Goal: Information Seeking & Learning: Learn about a topic

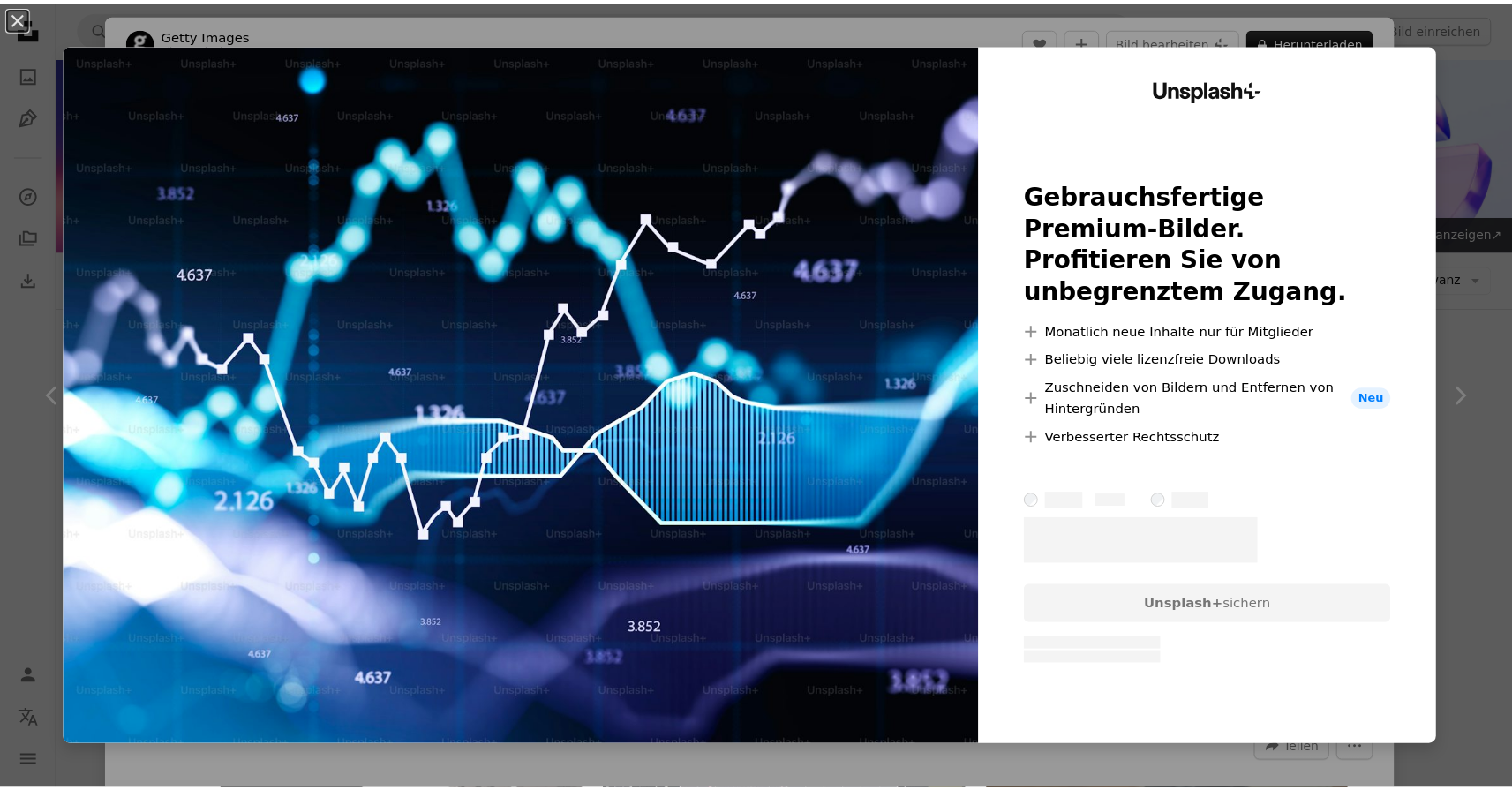
scroll to position [1950, 0]
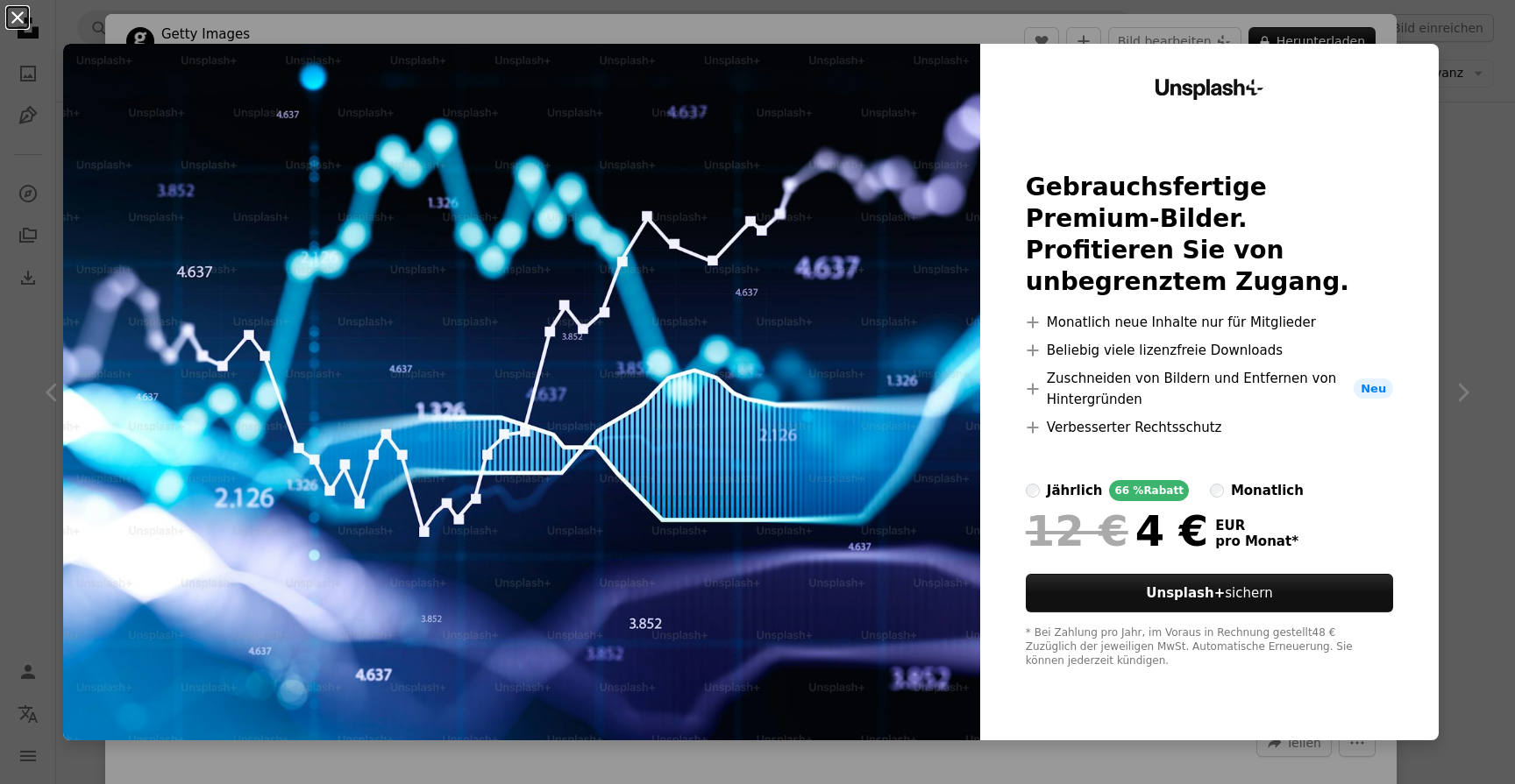
click at [21, 21] on button "An X shape" at bounding box center [17, 17] width 21 height 21
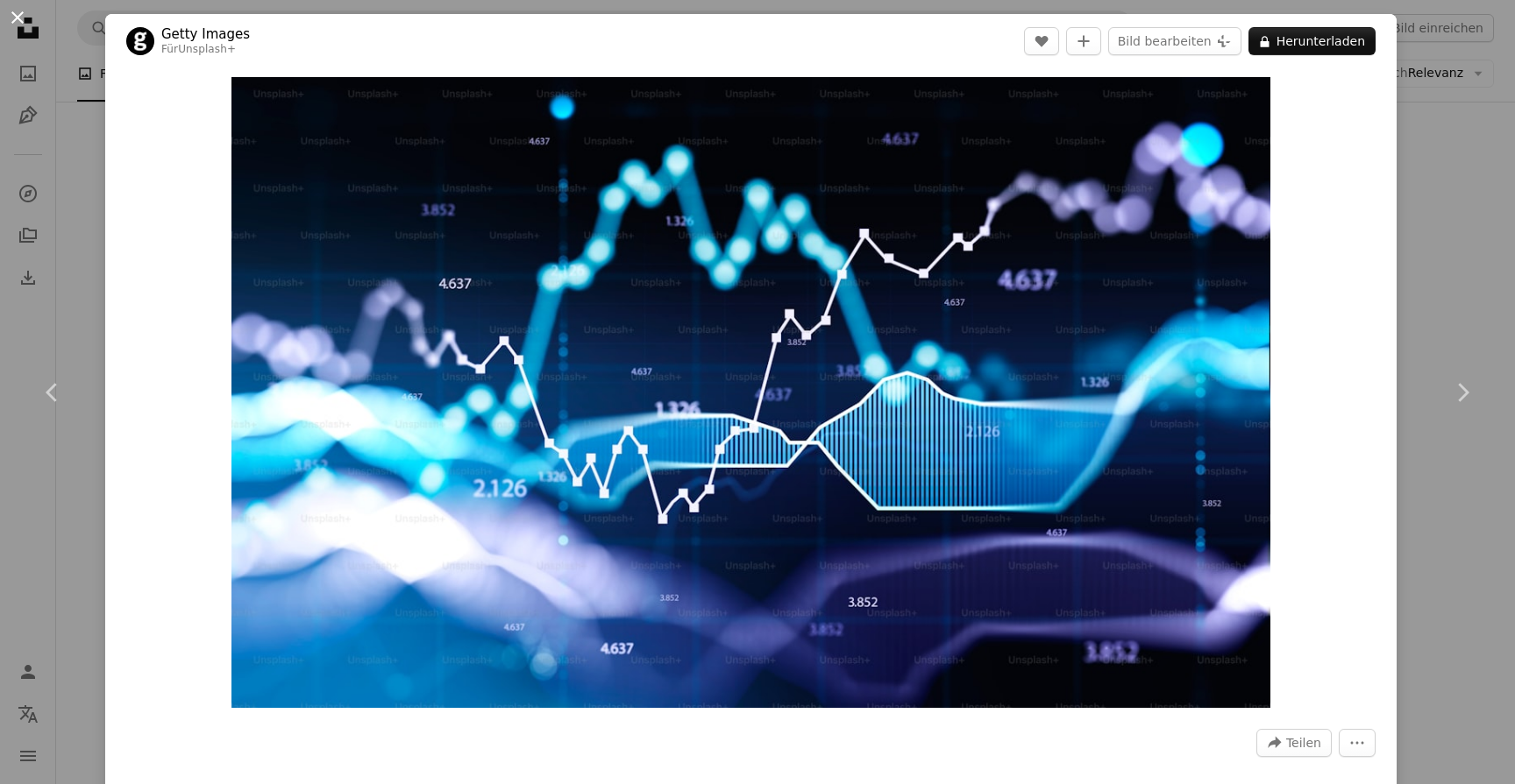
click at [22, 20] on button "An X shape" at bounding box center [17, 17] width 21 height 21
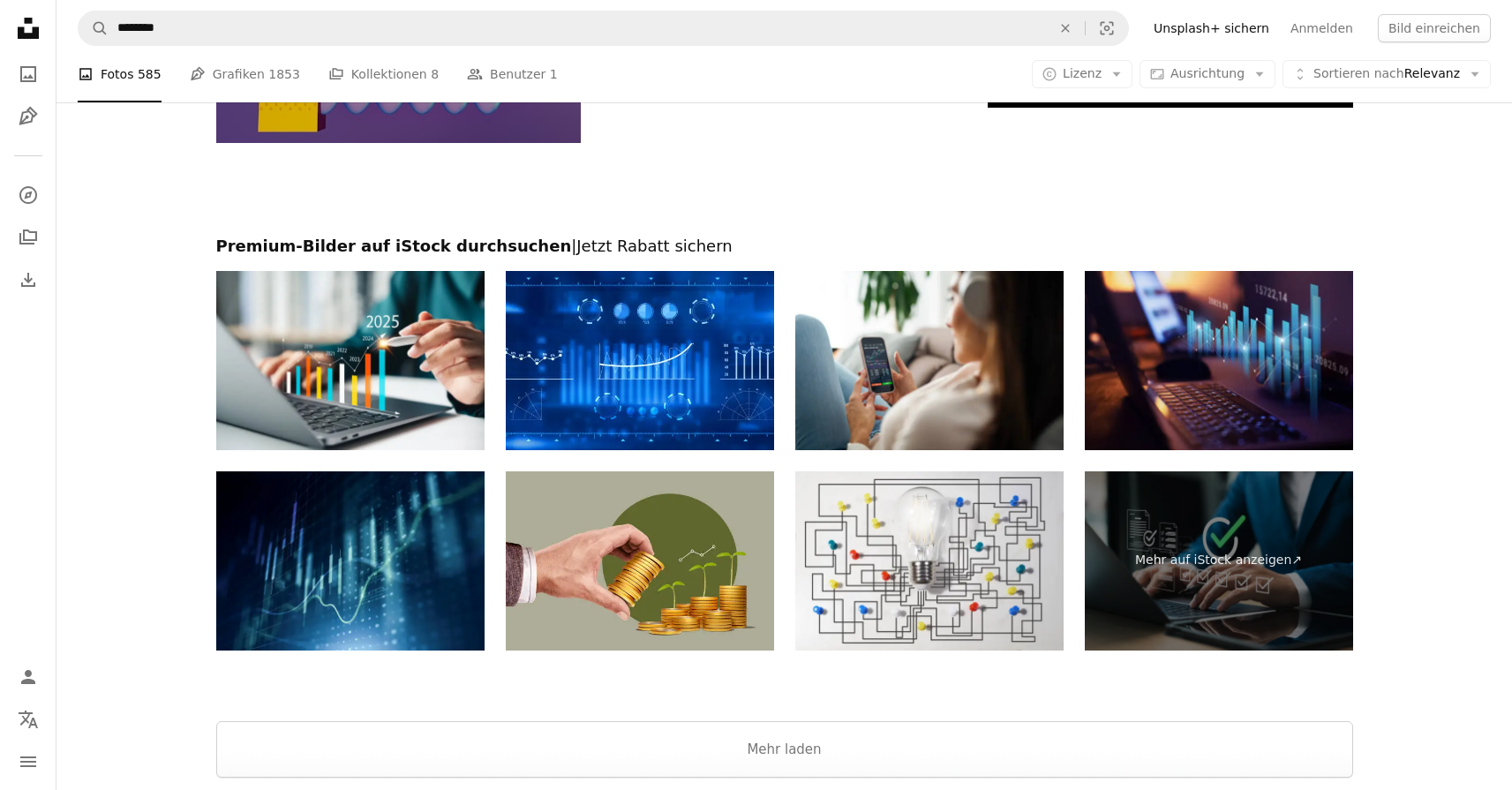
scroll to position [6005, 0]
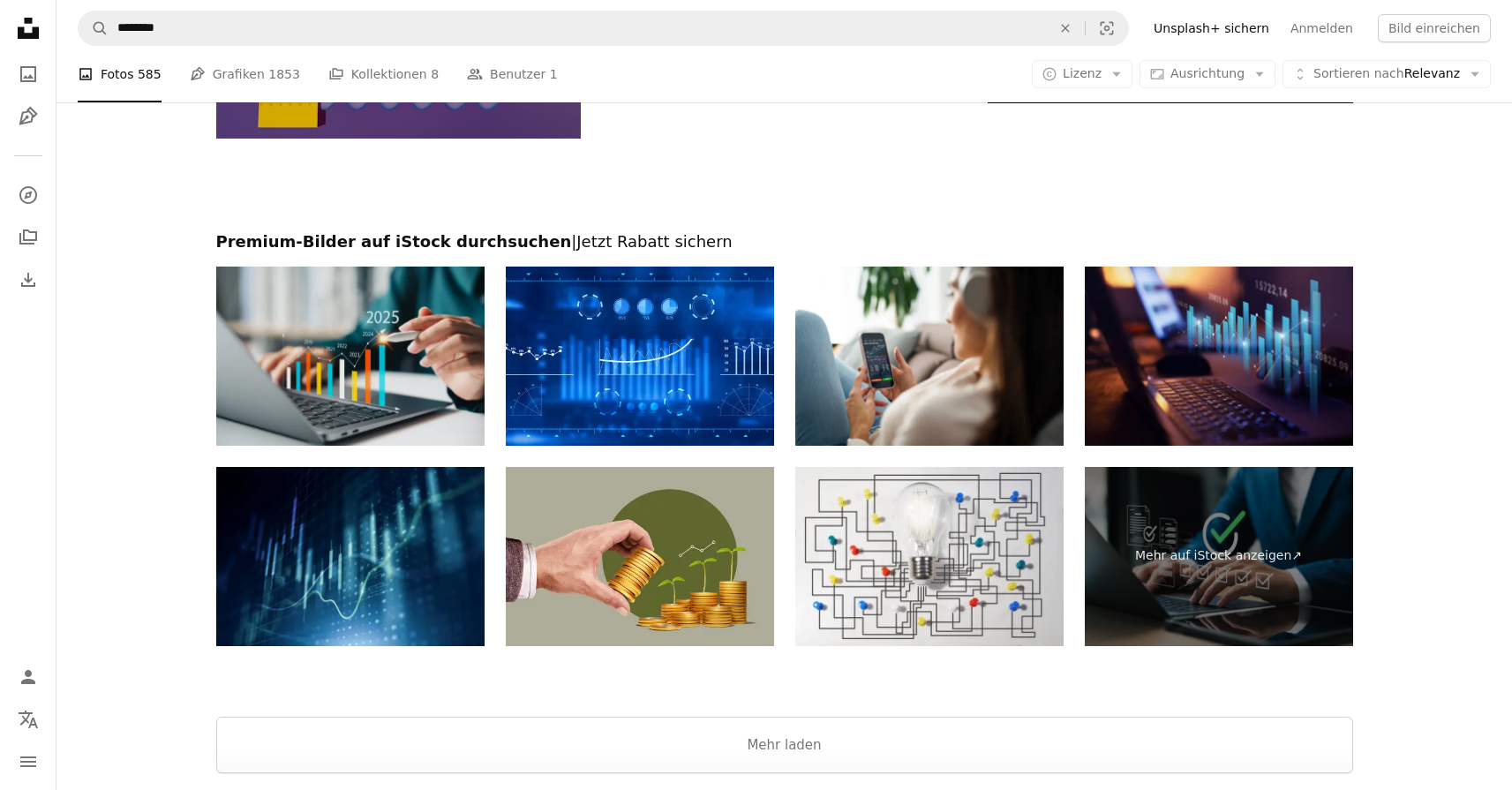
click at [400, 384] on img at bounding box center [350, 355] width 268 height 179
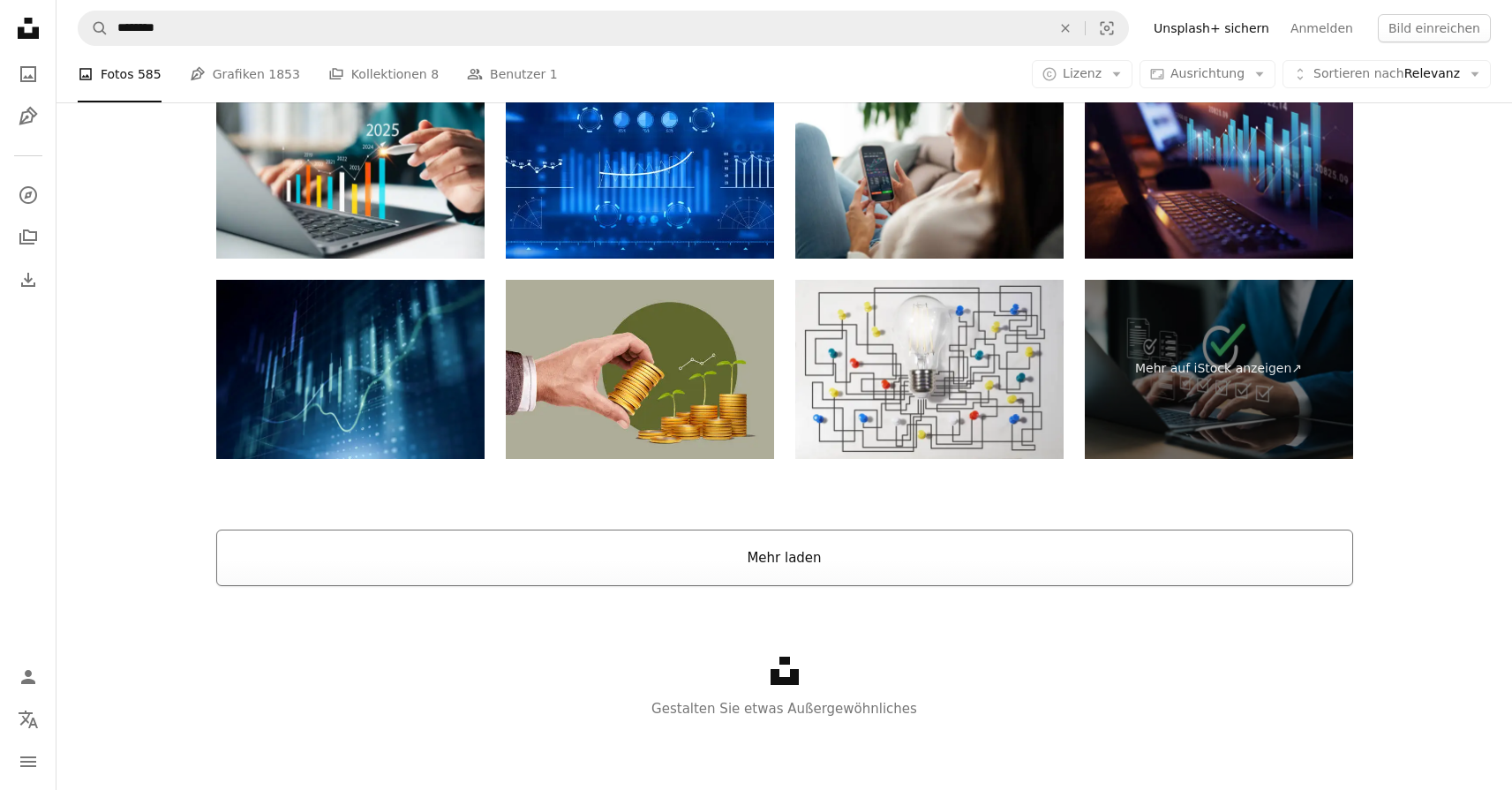
click at [650, 563] on button "Mehr laden" at bounding box center [785, 558] width 1137 height 57
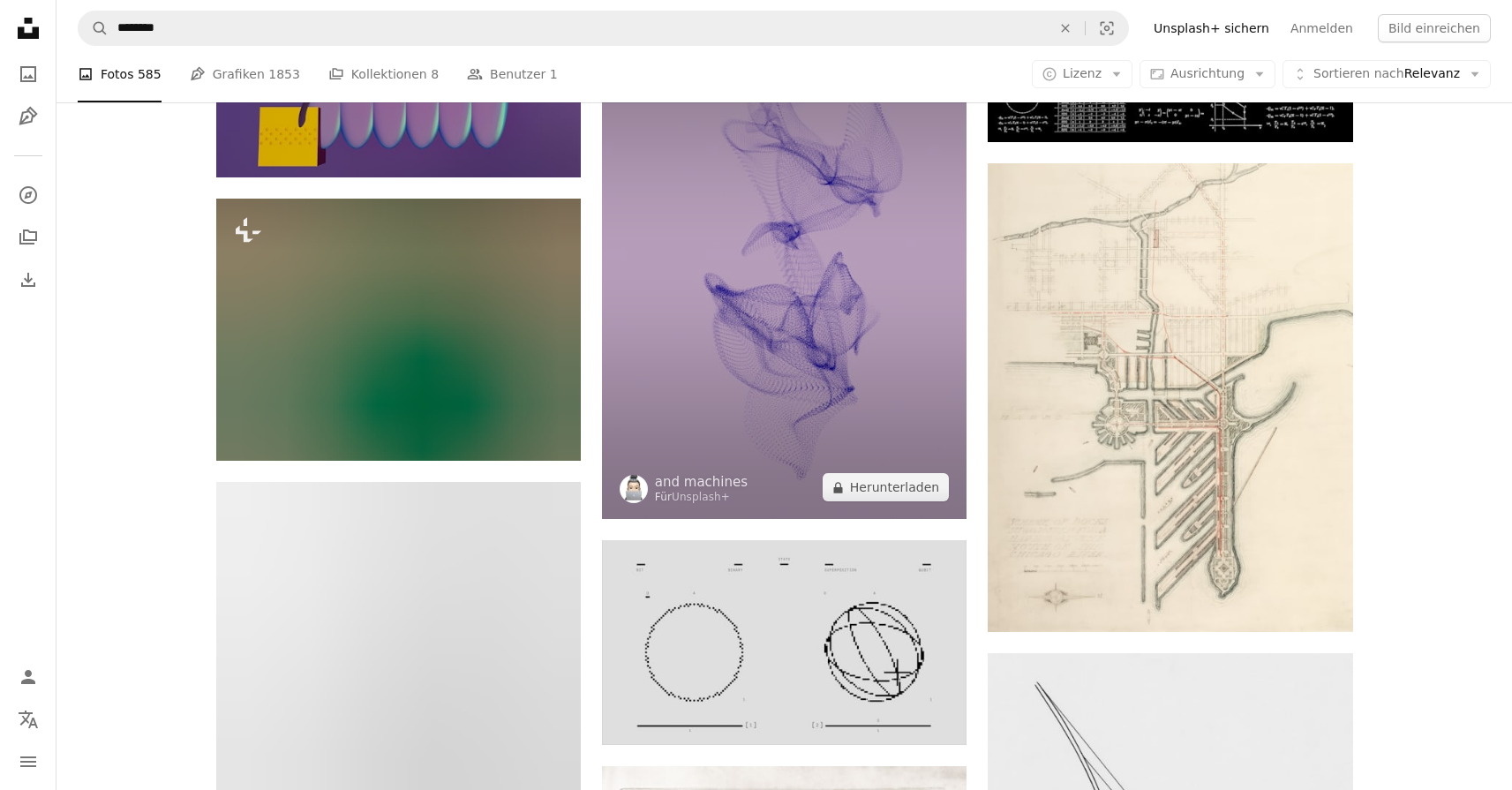
scroll to position [5420, 0]
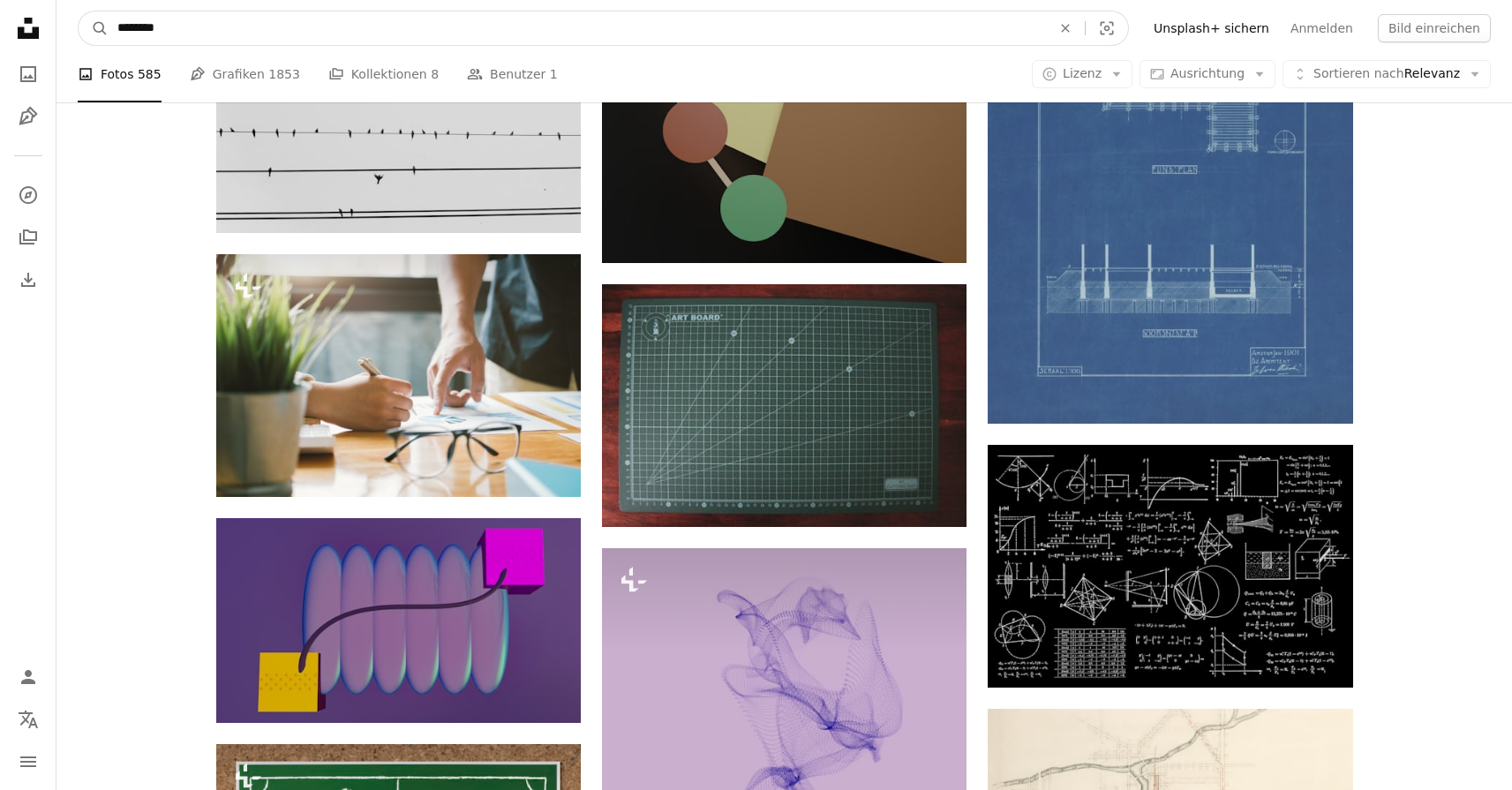
click at [467, 37] on input "********" at bounding box center [577, 28] width 938 height 33
type input "*"
type input "**********"
click button "A magnifying glass" at bounding box center [93, 28] width 30 height 33
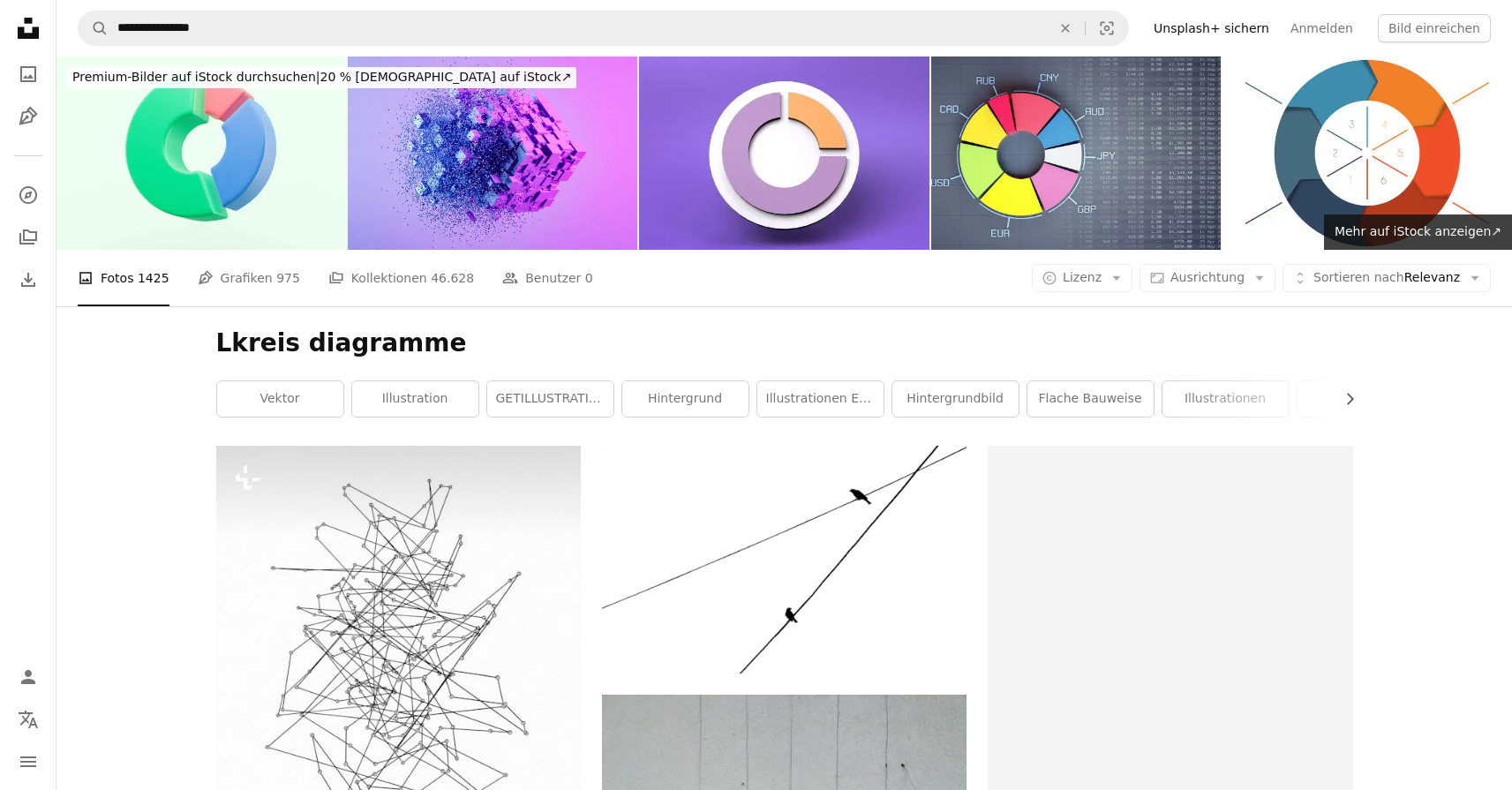
click at [455, 50] on nav "**********" at bounding box center [784, 28] width 1455 height 57
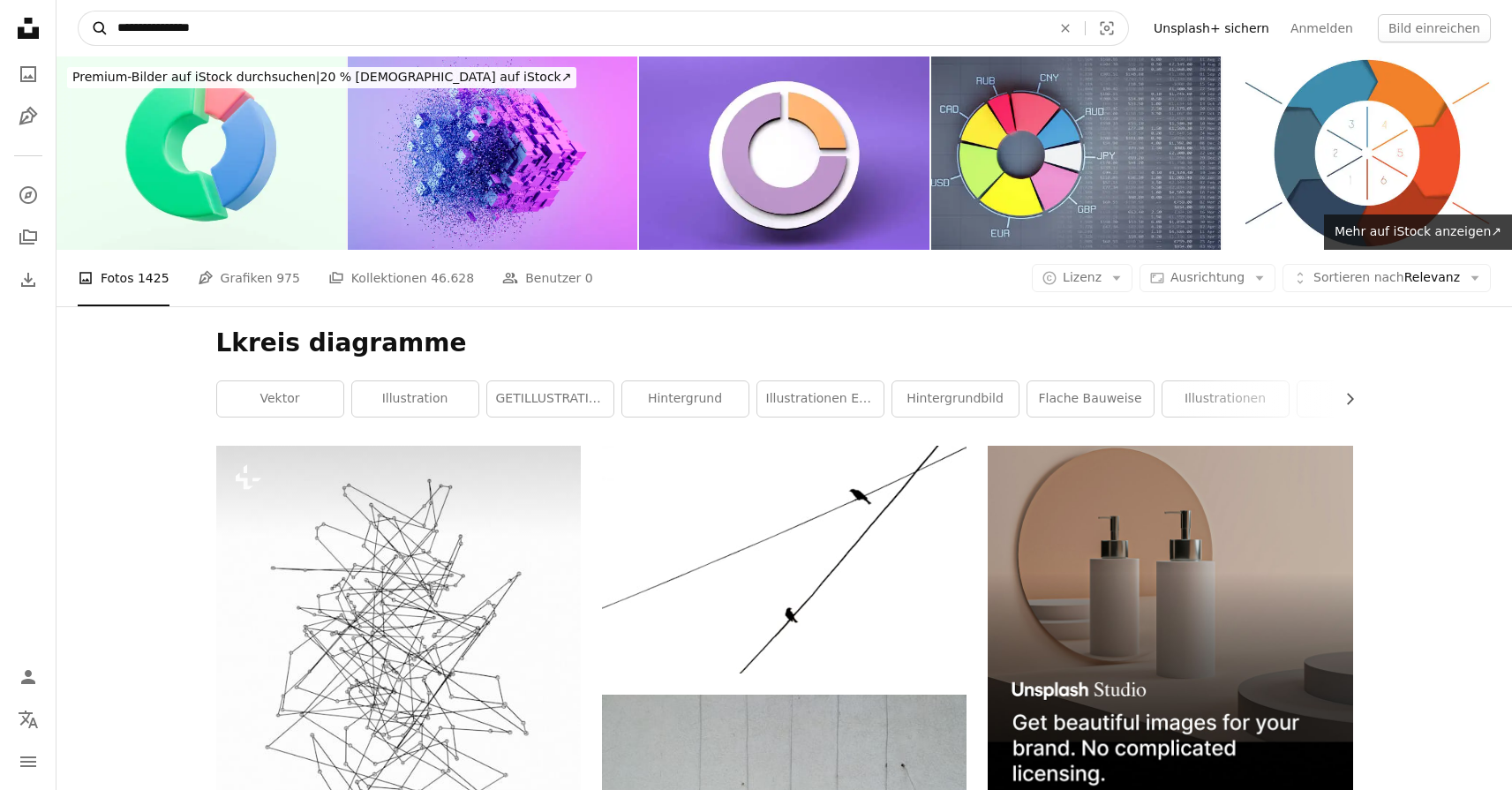
drag, startPoint x: 153, startPoint y: 30, endPoint x: 89, endPoint y: 30, distance: 64.0
click at [89, 30] on form "**********" at bounding box center [603, 28] width 1051 height 35
type input "*********"
click button "A magnifying glass" at bounding box center [93, 28] width 30 height 33
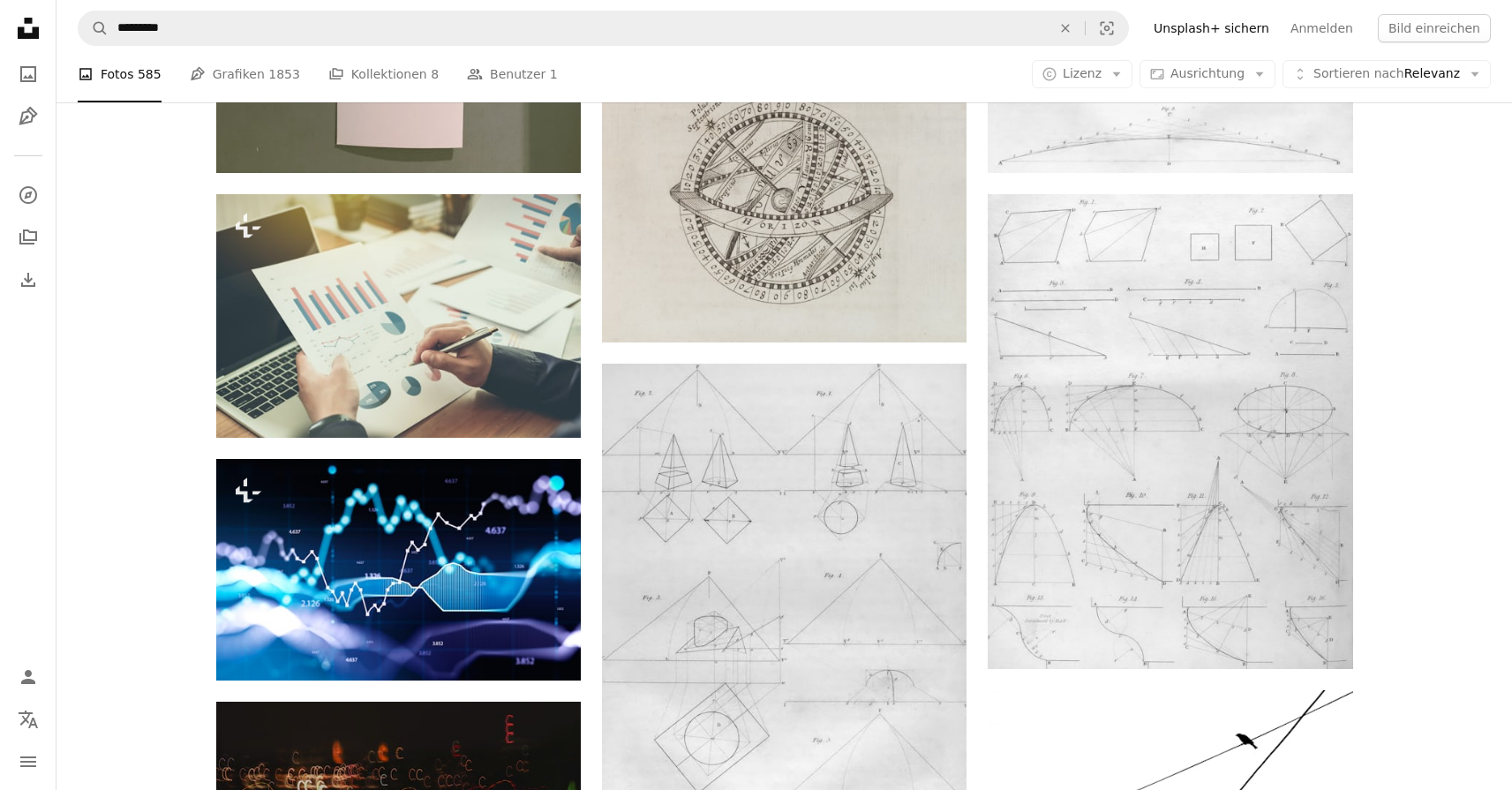
scroll to position [1945, 0]
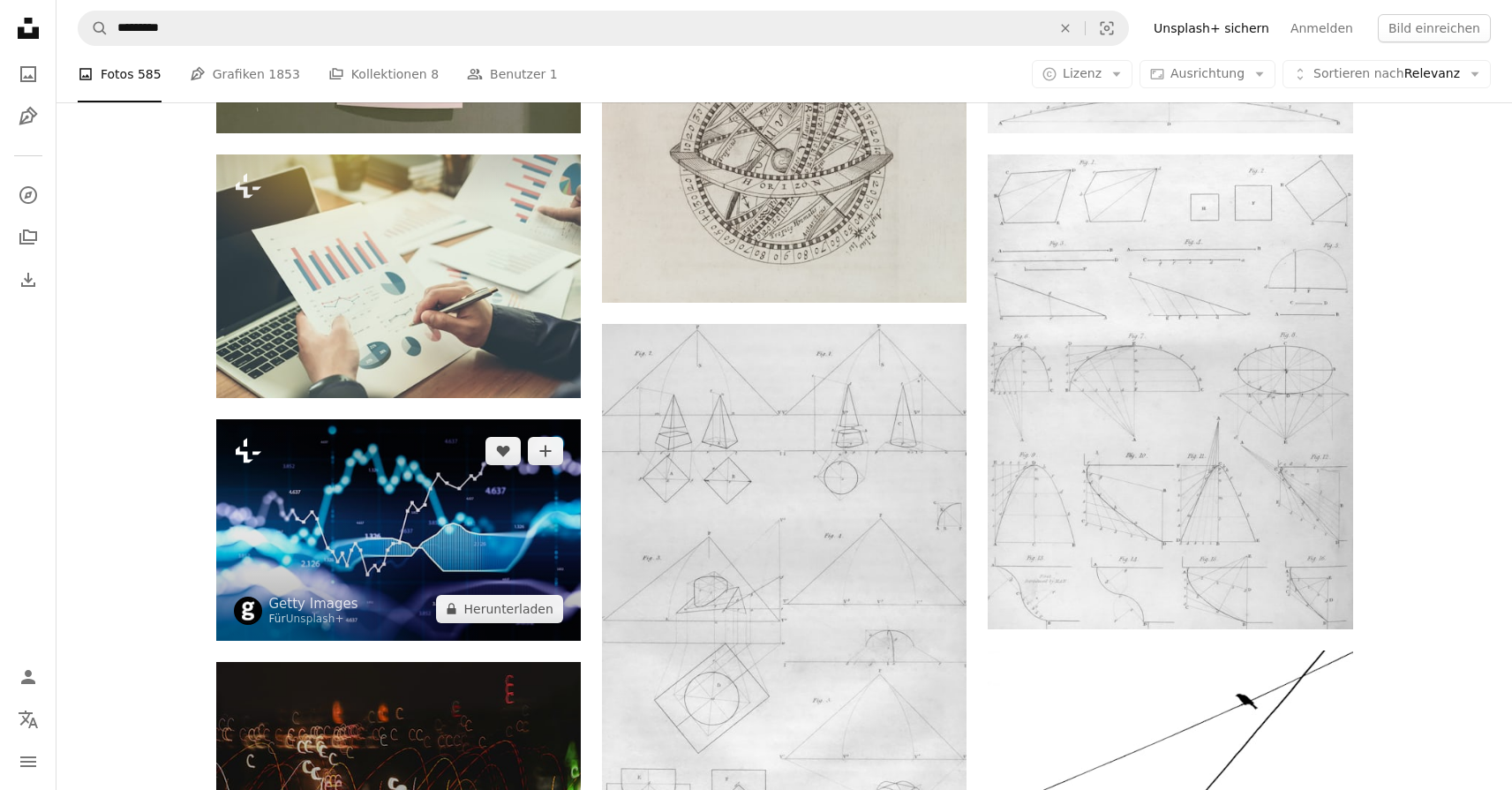
click at [240, 448] on icon "Plus sign for Unsplash+" at bounding box center [248, 450] width 28 height 28
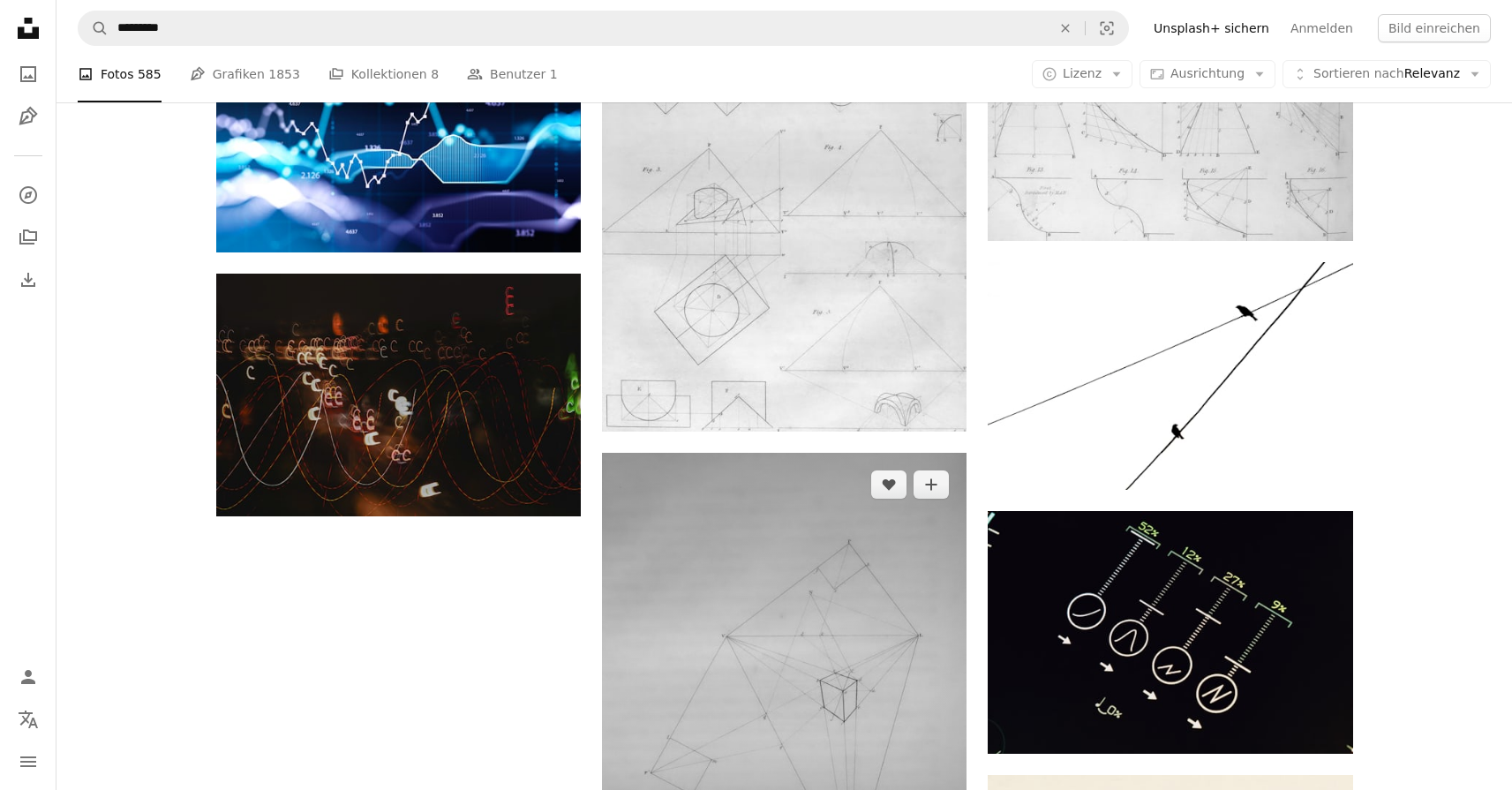
scroll to position [2336, 0]
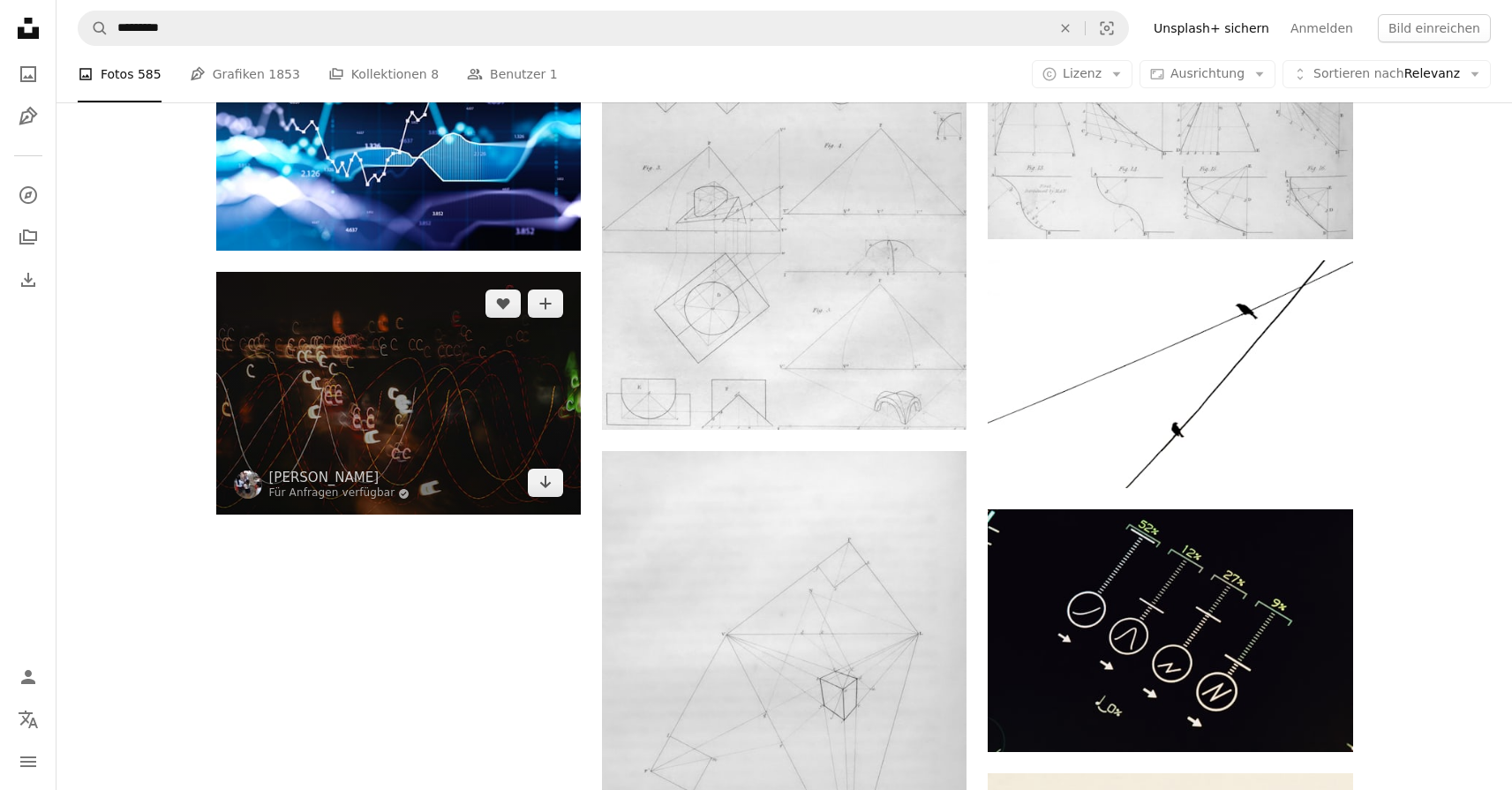
click at [418, 395] on img at bounding box center [398, 394] width 365 height 243
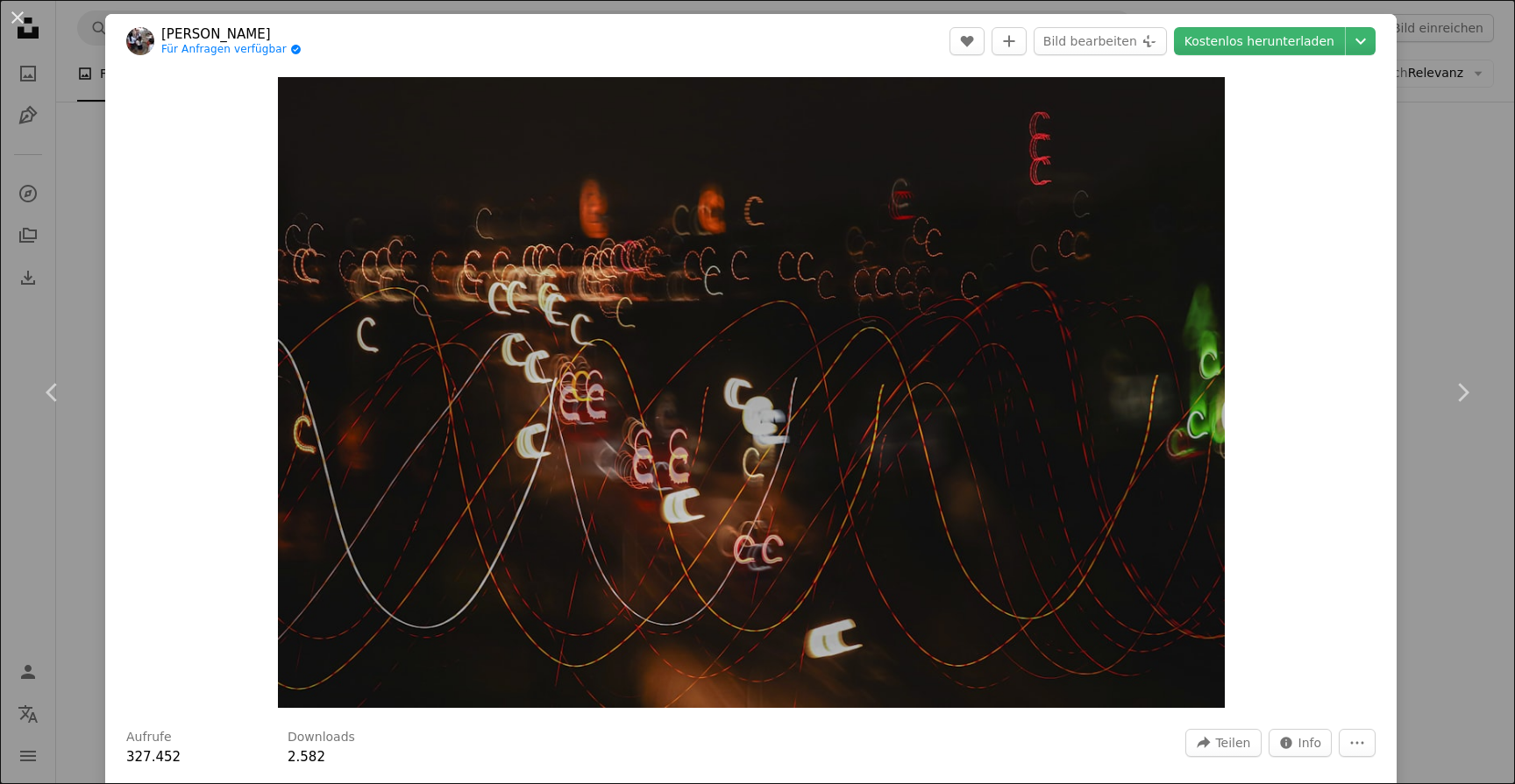
click at [54, 240] on div "An X shape Chevron left Chevron right [PERSON_NAME] Für Anfragen verfügbar A ch…" at bounding box center [757, 392] width 1515 height 784
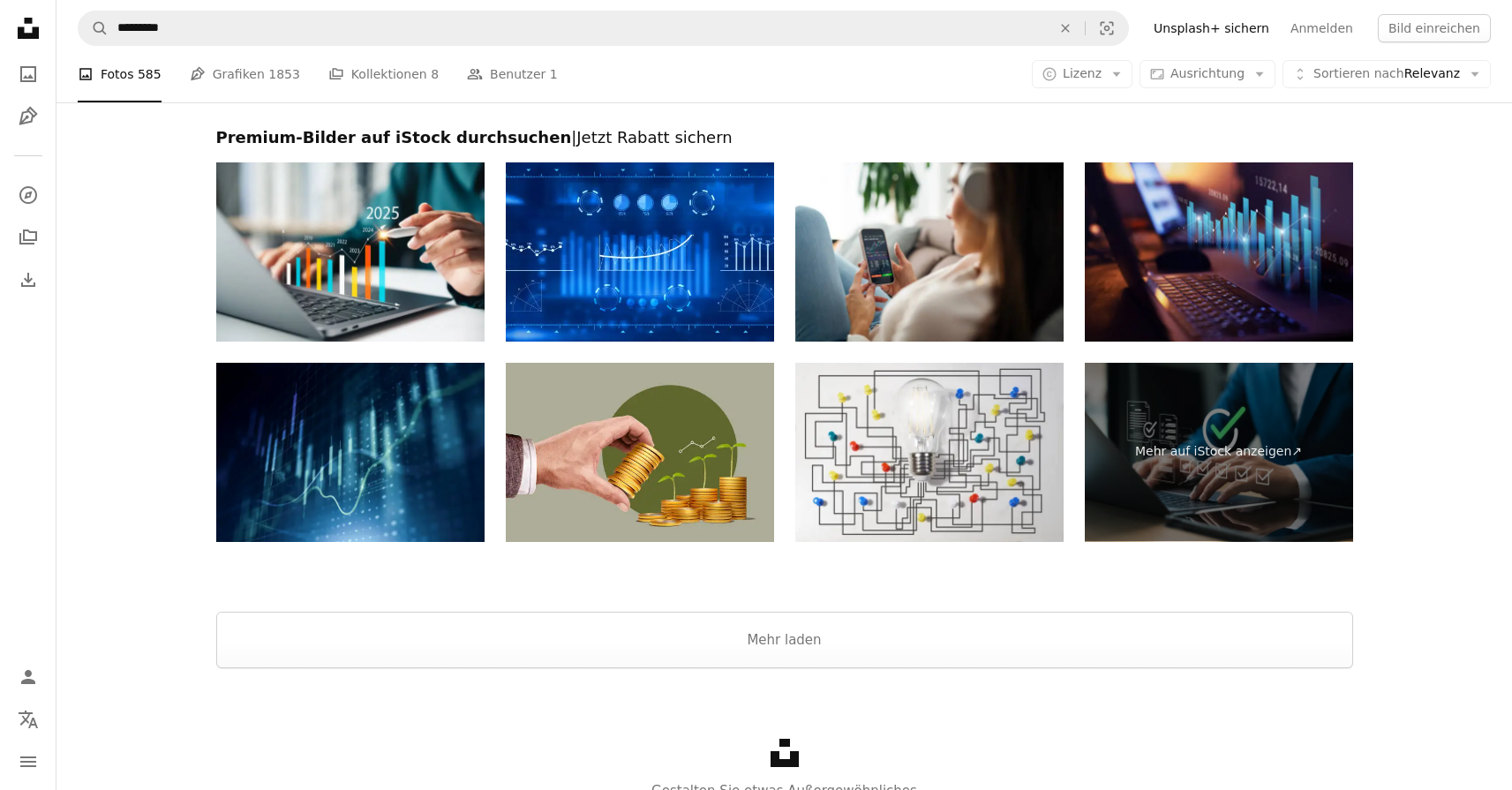
scroll to position [6140, 0]
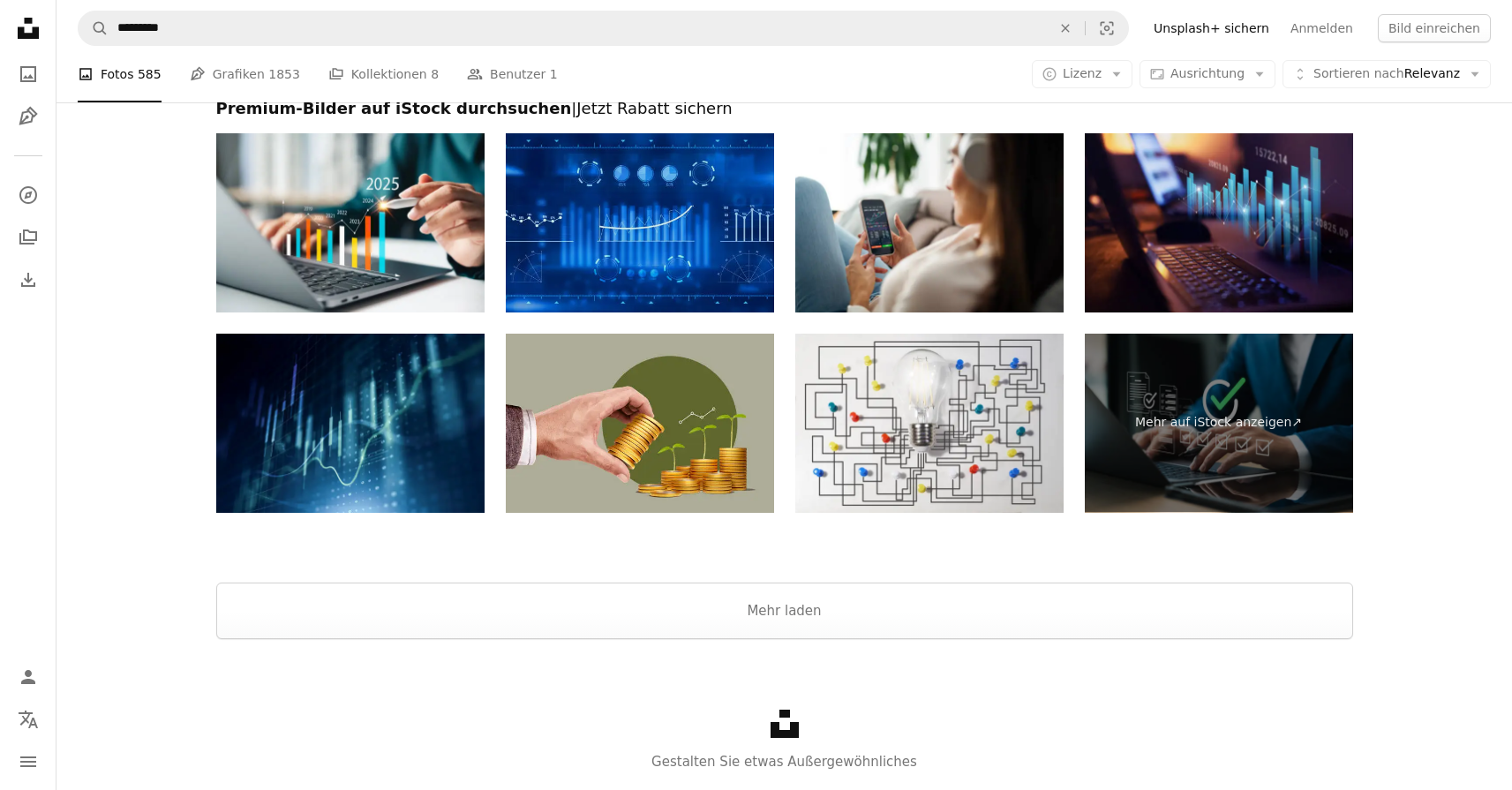
click at [638, 209] on img at bounding box center [640, 222] width 268 height 179
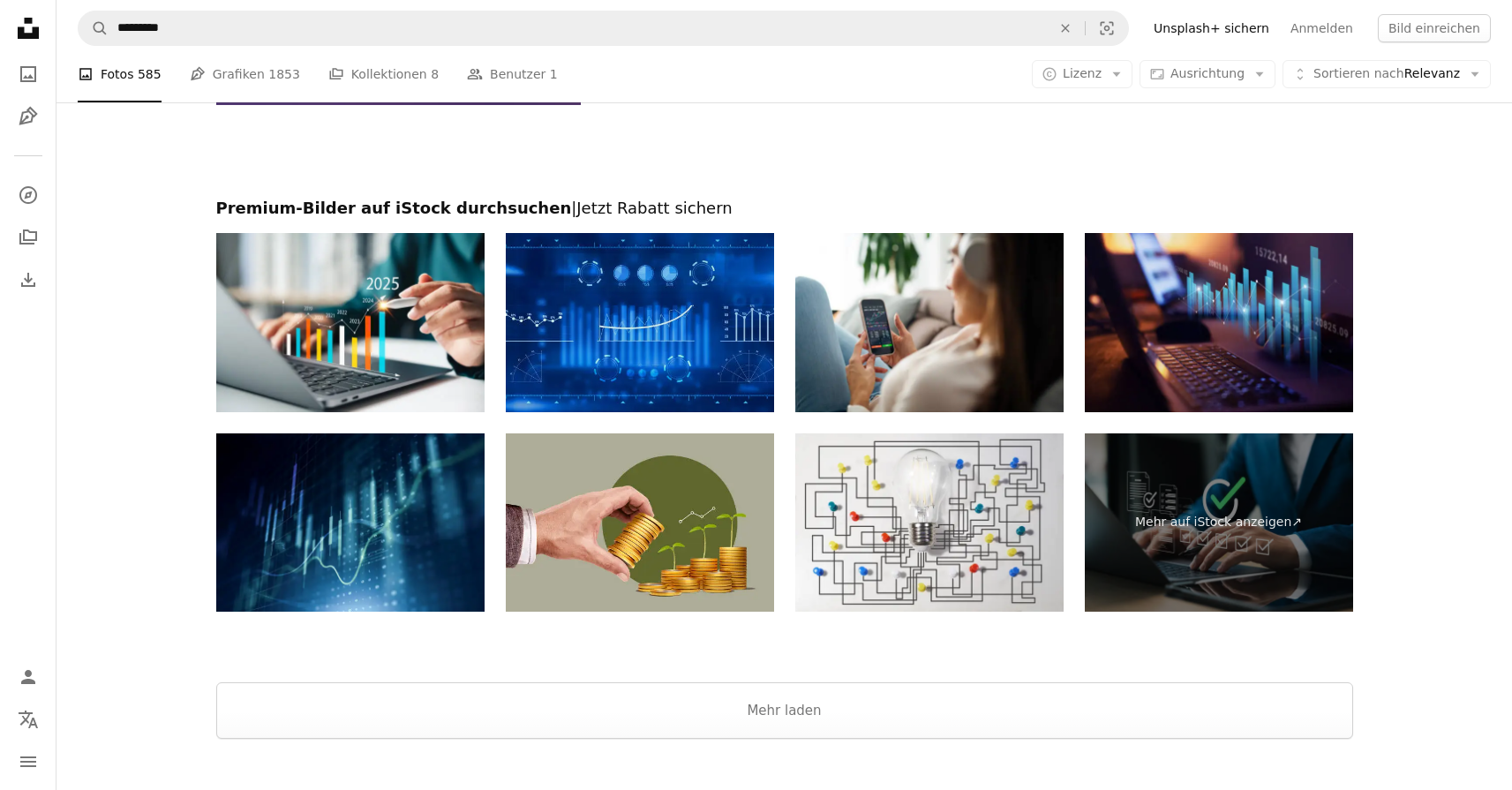
scroll to position [6035, 0]
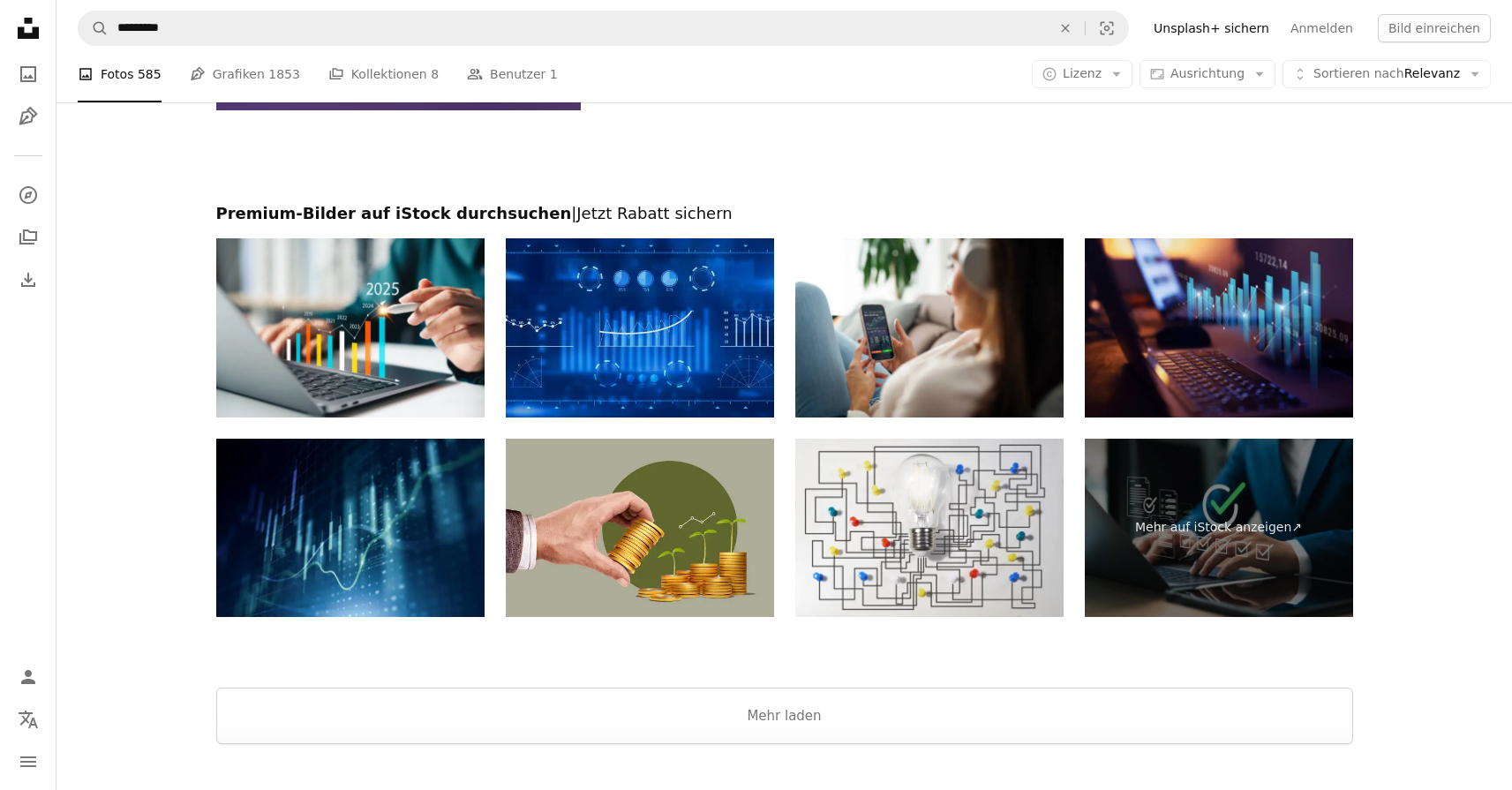
click at [710, 310] on img at bounding box center [640, 328] width 268 height 179
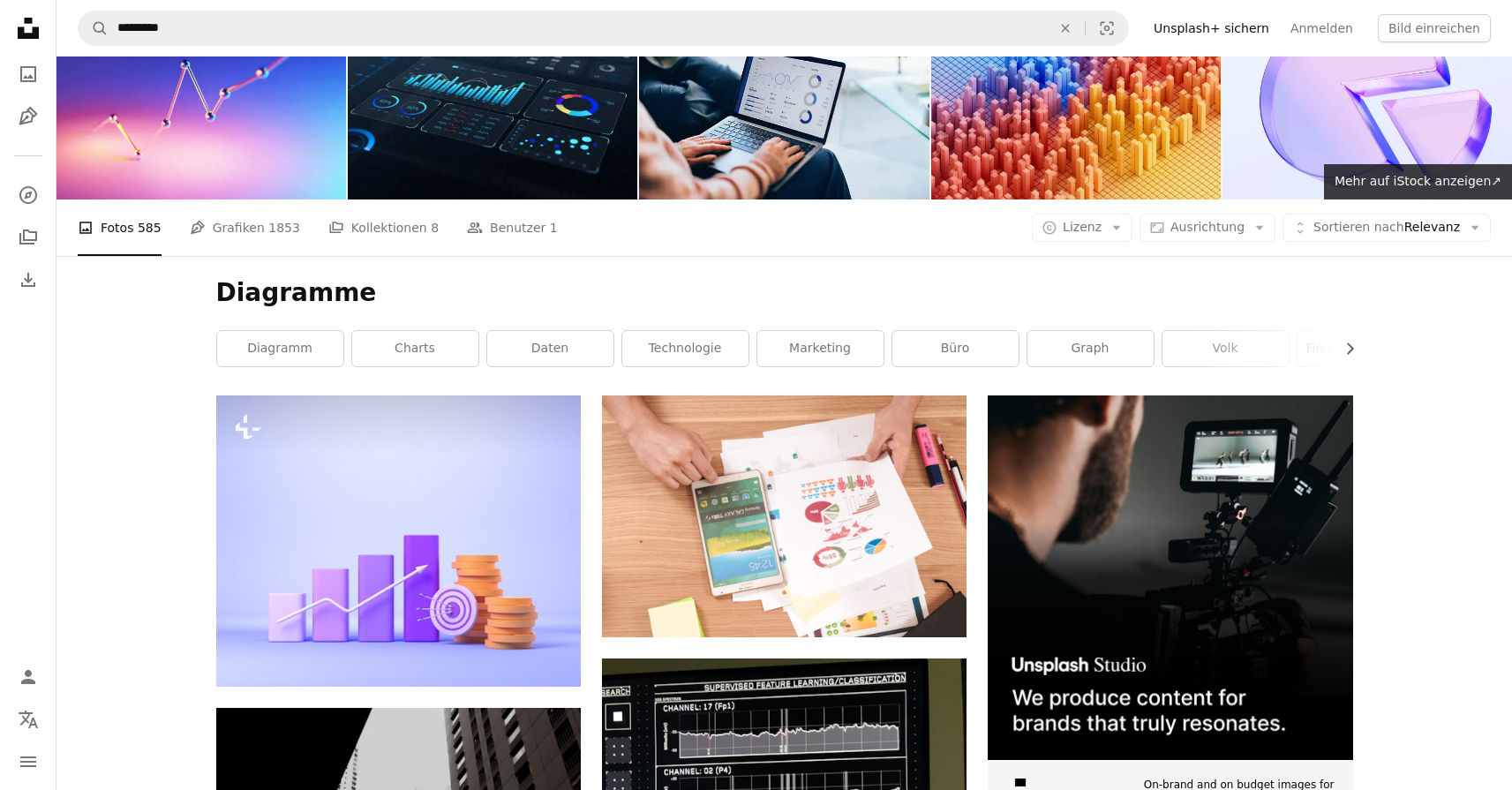
scroll to position [0, 0]
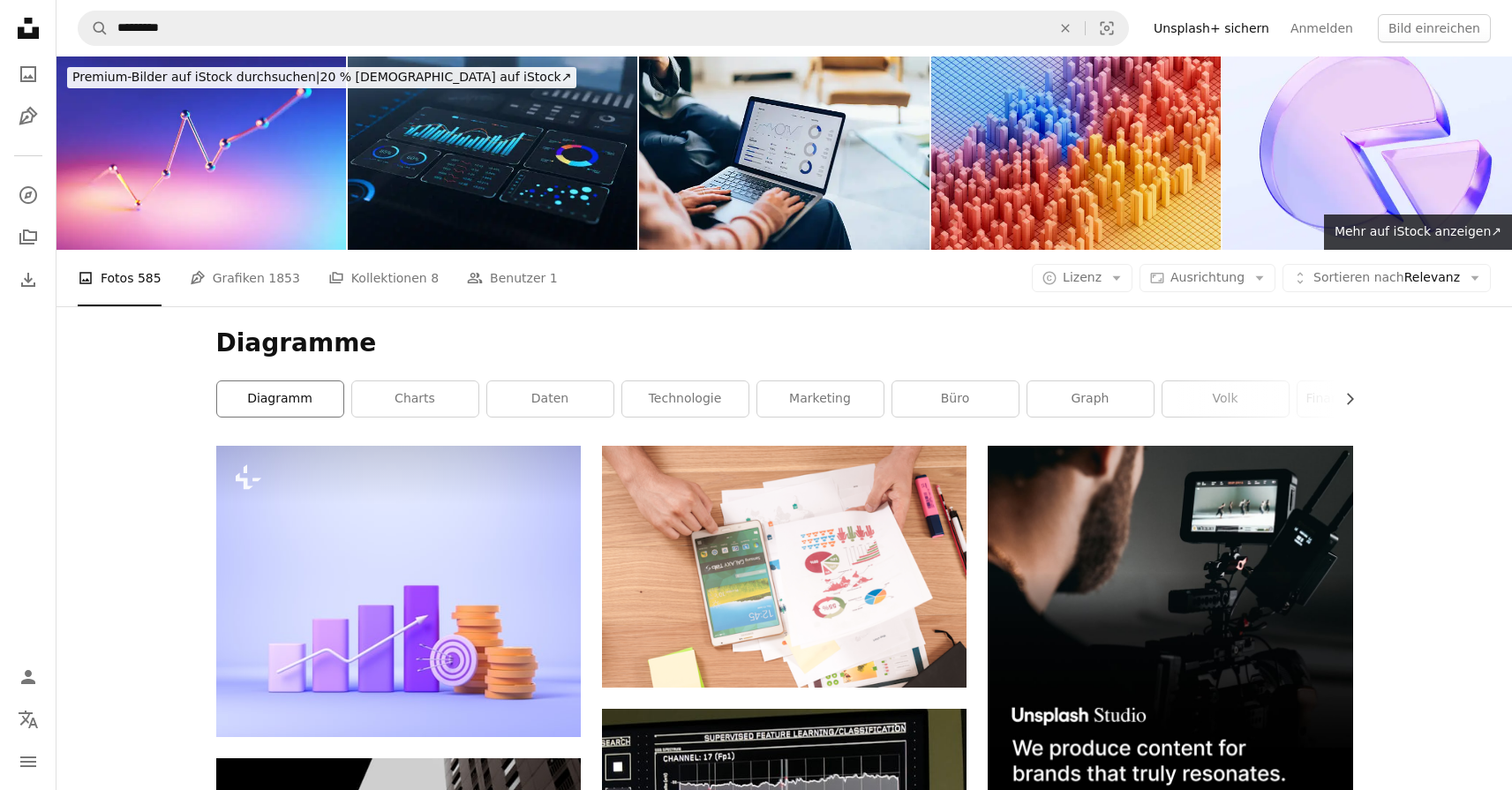
click at [284, 402] on link "Diagramm" at bounding box center [280, 399] width 126 height 35
